Goal: Task Accomplishment & Management: Use online tool/utility

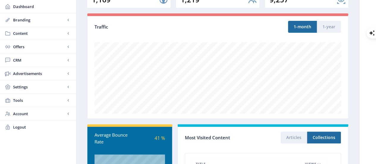
scroll to position [81, 0]
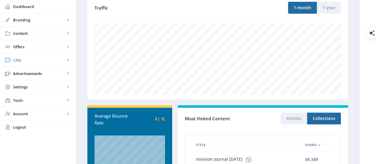
click at [45, 65] on link "CRM" at bounding box center [38, 60] width 76 height 13
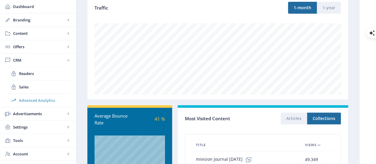
click at [42, 103] on link "Advanced Analytics" at bounding box center [38, 100] width 64 height 13
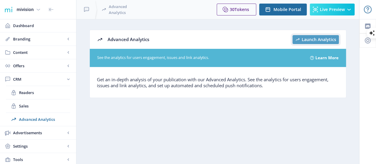
click at [318, 37] on span "Launch Analytics" at bounding box center [319, 39] width 34 height 5
click at [52, 28] on span "Dashboard" at bounding box center [42, 26] width 58 height 6
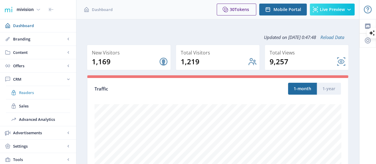
click at [52, 93] on span "Readers" at bounding box center [44, 93] width 51 height 6
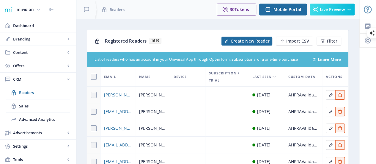
click at [194, 117] on td at bounding box center [187, 111] width 35 height 17
click at [125, 131] on span "[PERSON_NAME][EMAIL_ADDRESS][DOMAIN_NAME][DEMOGRAPHIC_DATA]" at bounding box center [118, 128] width 28 height 7
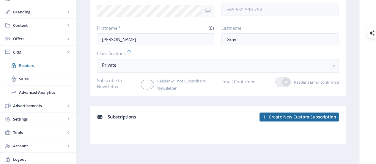
scroll to position [84, 0]
